Goal: Book appointment/travel/reservation

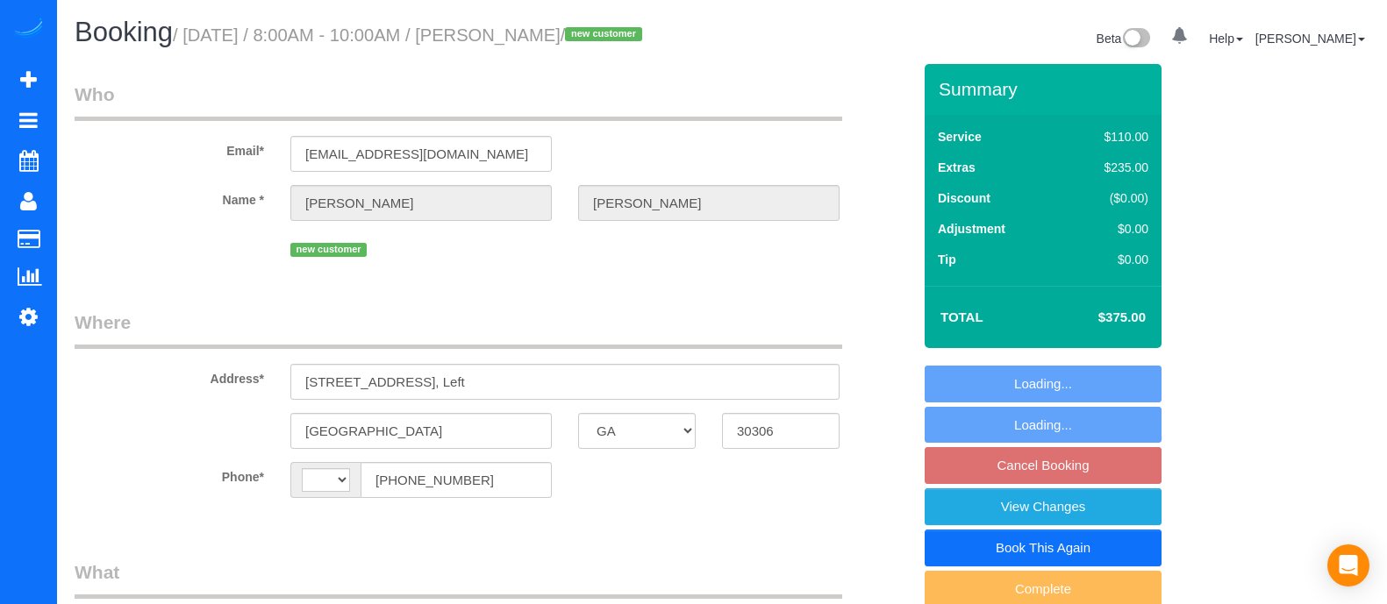
select select "GA"
select select "number:1"
select select "number:6"
select select "string:[GEOGRAPHIC_DATA]"
select select "object:752"
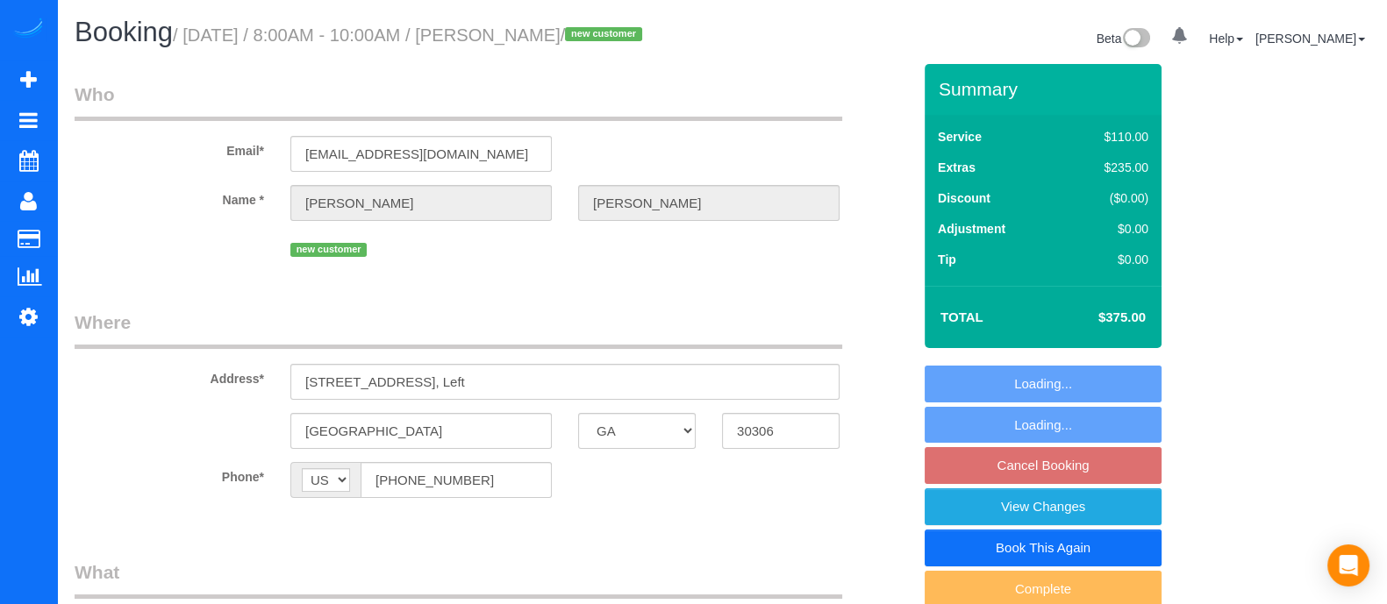
select select "spot1"
select select "object:777"
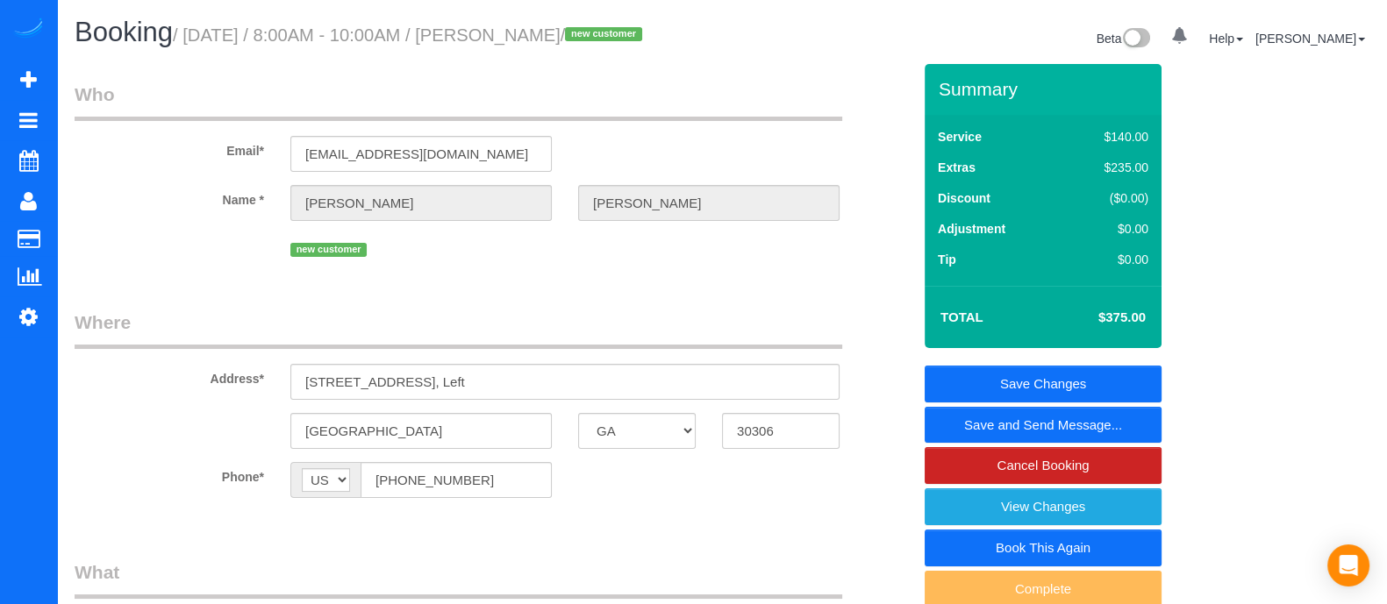
click at [1057, 425] on link "Save and Send Message..." at bounding box center [1043, 425] width 237 height 37
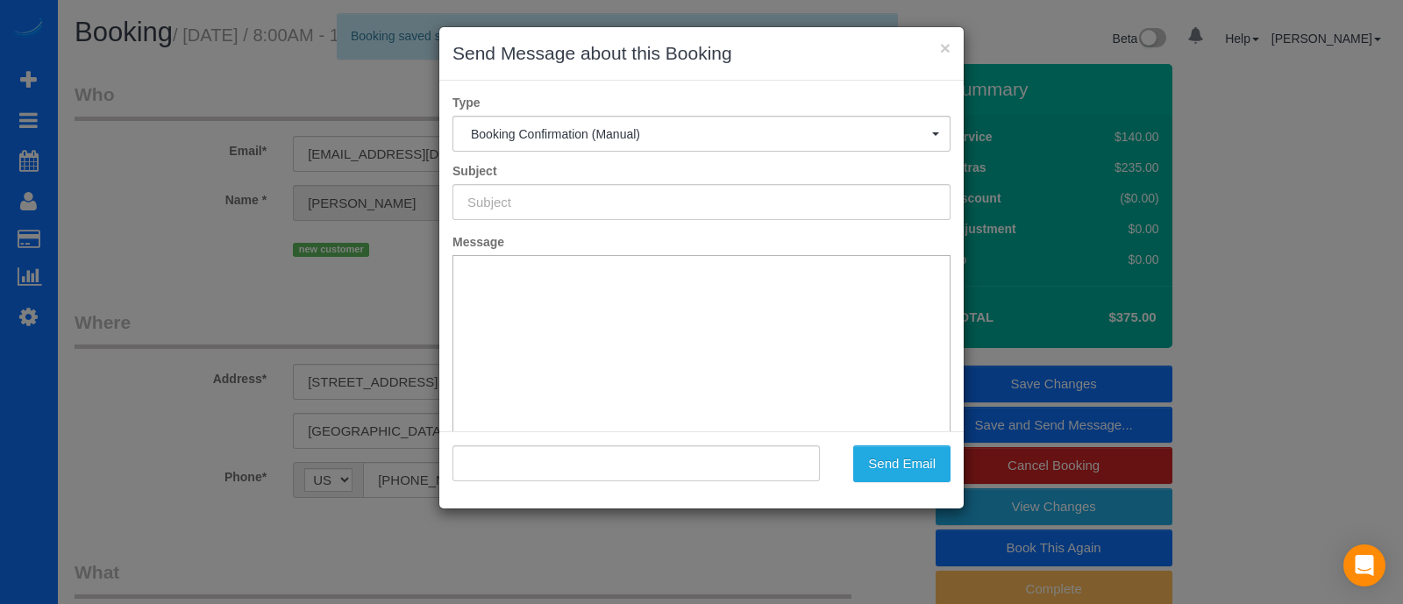
type input "Booking Confirmed!"
type input ""[PERSON_NAME]" <[EMAIL_ADDRESS][DOMAIN_NAME]>"
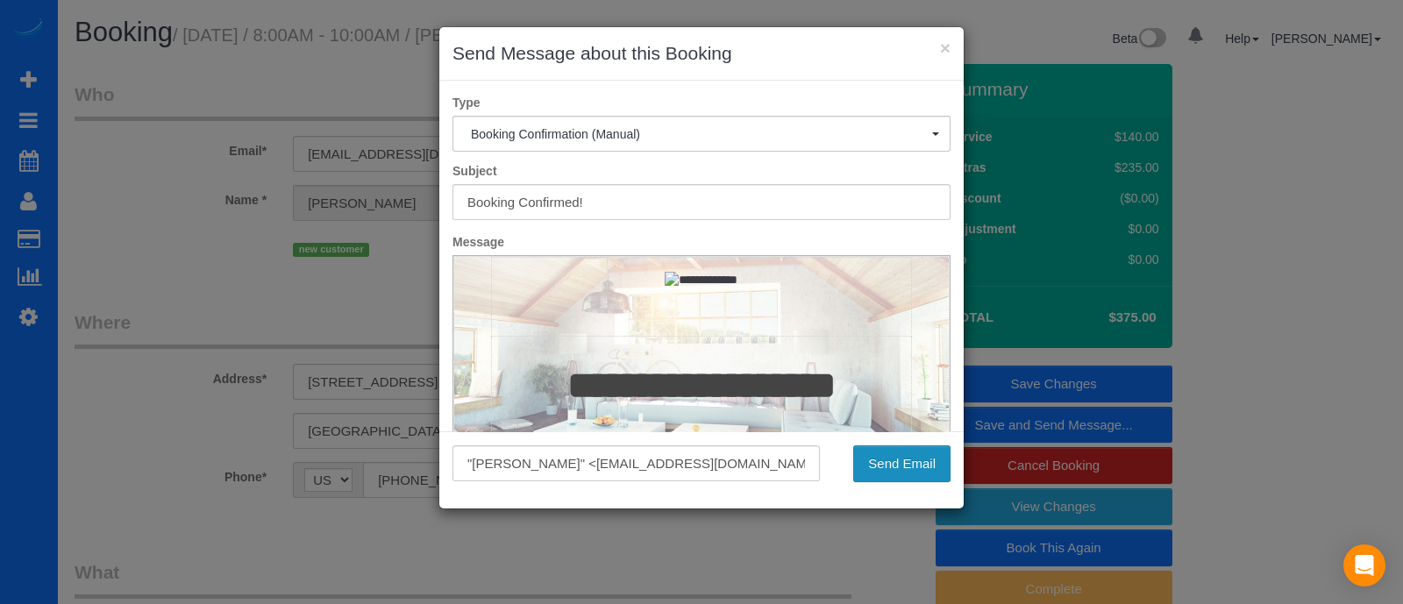
click at [881, 467] on button "Send Email" at bounding box center [901, 464] width 97 height 37
